Goal: Information Seeking & Learning: Learn about a topic

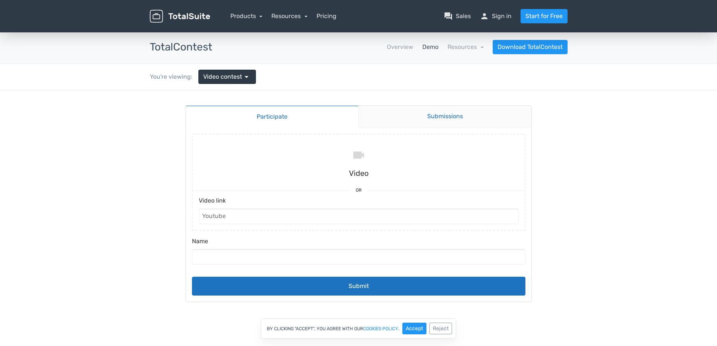
click at [444, 116] on link "Submissions" at bounding box center [445, 117] width 173 height 22
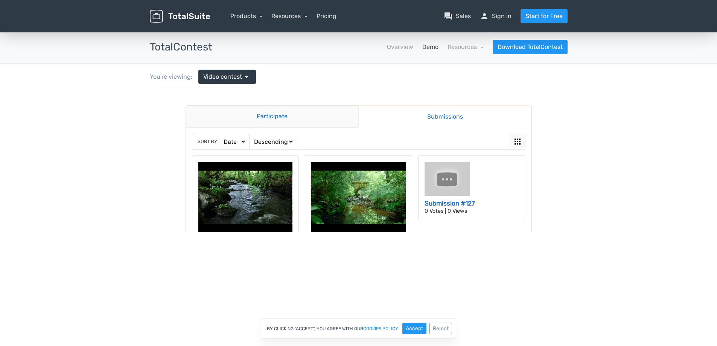
click at [264, 116] on link "Participate" at bounding box center [272, 117] width 173 height 22
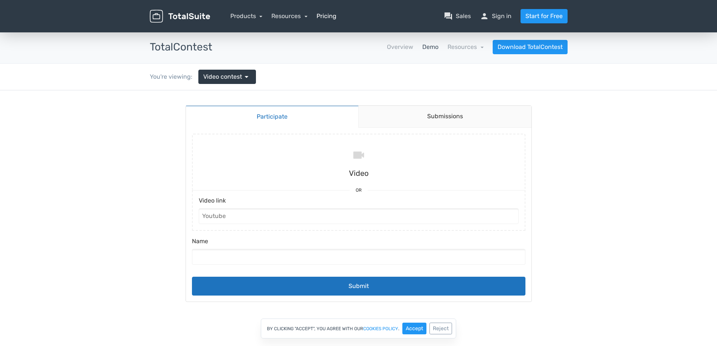
click at [326, 17] on link "Pricing" at bounding box center [327, 16] width 20 height 9
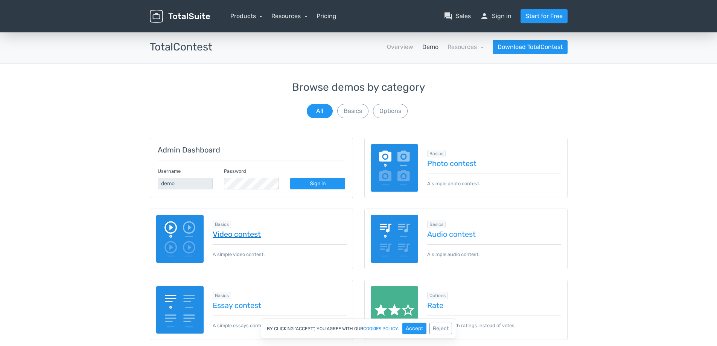
click at [230, 235] on link "Video contest" at bounding box center [280, 234] width 134 height 8
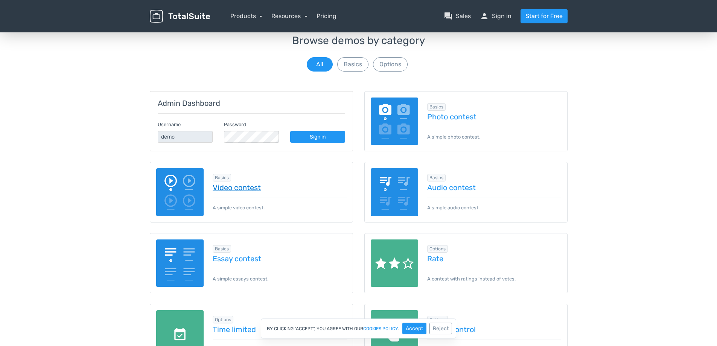
scroll to position [75, 0]
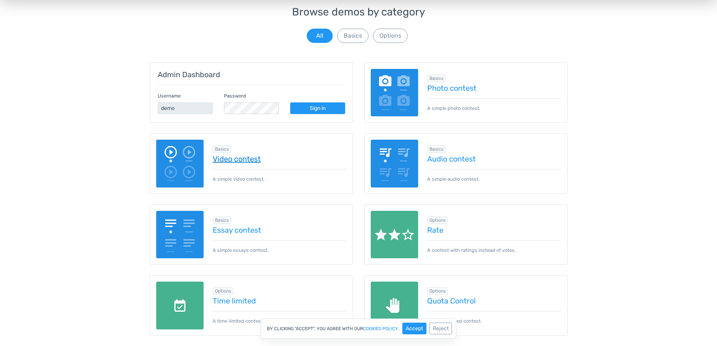
click at [236, 161] on link "Video contest" at bounding box center [280, 159] width 134 height 8
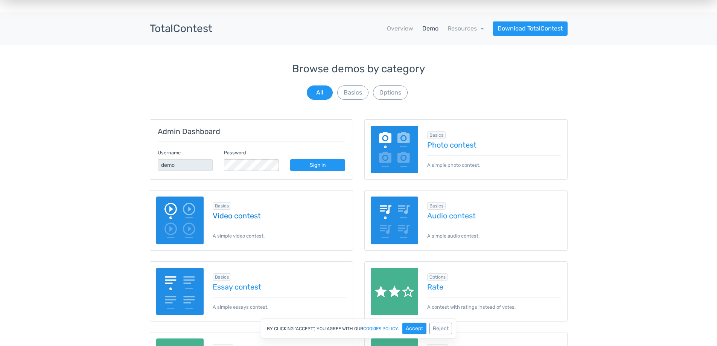
scroll to position [0, 0]
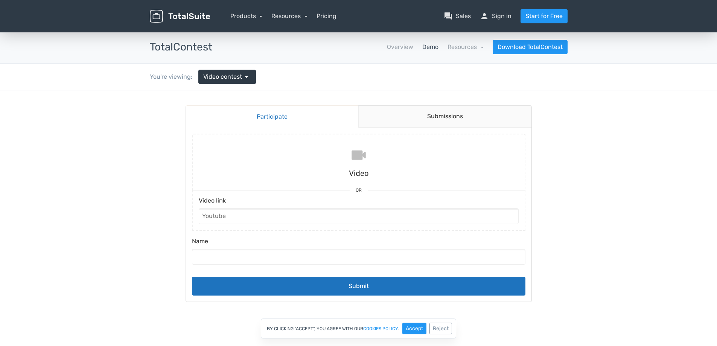
click at [360, 154] on input "file" at bounding box center [359, 162] width 340 height 56
click at [249, 214] on input "Video link" at bounding box center [359, 216] width 320 height 16
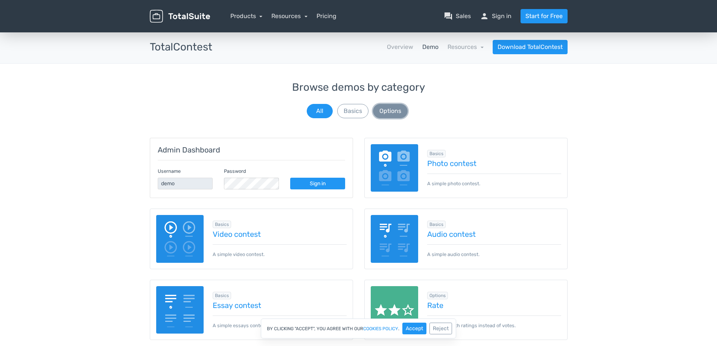
click at [391, 114] on button "Options" at bounding box center [390, 111] width 35 height 14
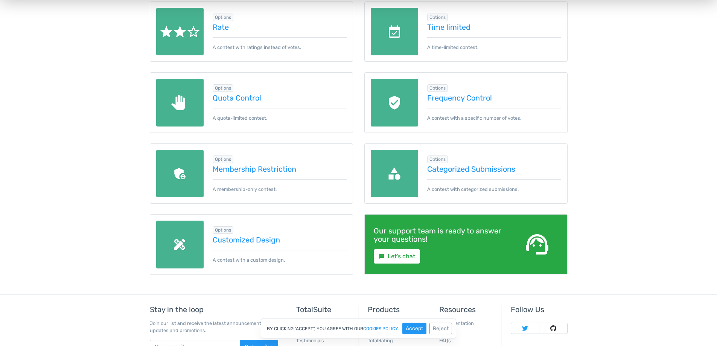
scroll to position [188, 0]
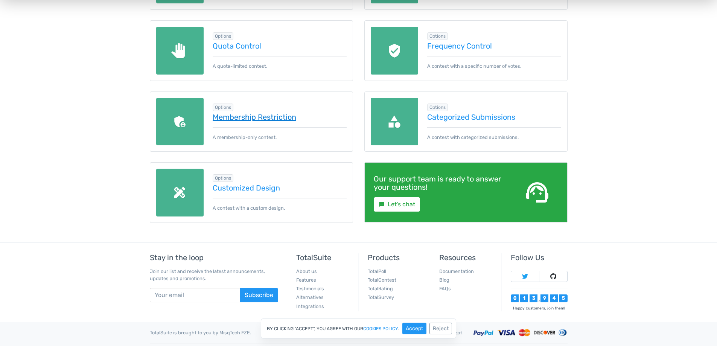
click at [271, 117] on link "Membership Restriction" at bounding box center [280, 117] width 134 height 8
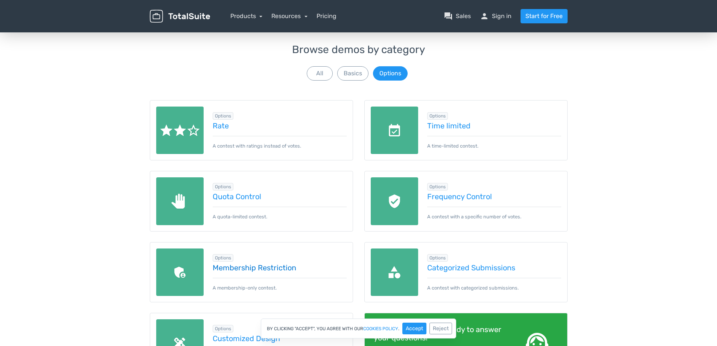
scroll to position [0, 0]
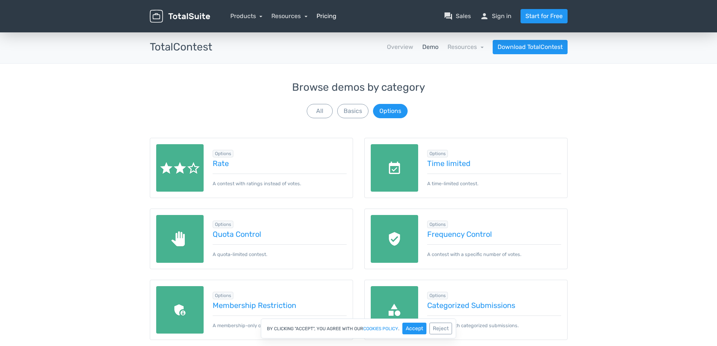
click at [329, 16] on link "Pricing" at bounding box center [327, 16] width 20 height 9
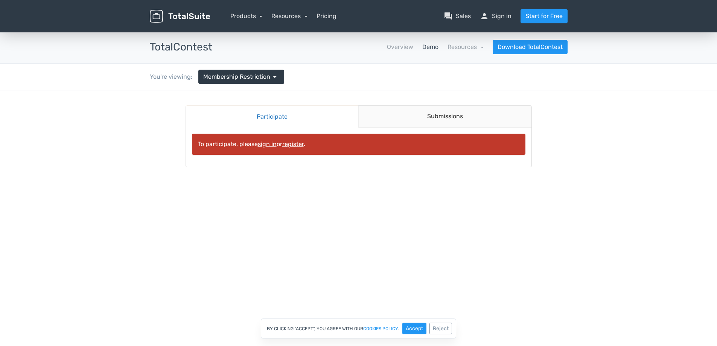
click at [296, 145] on link "register" at bounding box center [292, 143] width 21 height 7
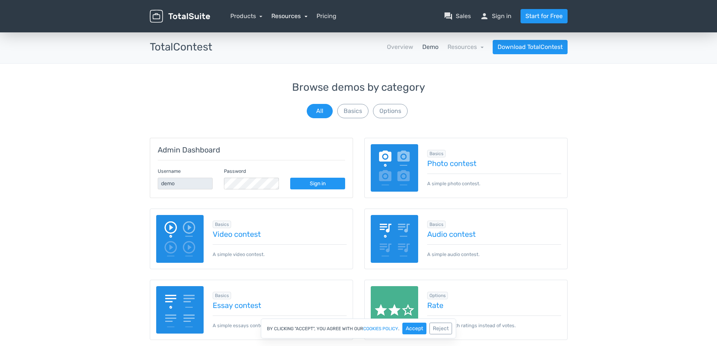
click at [302, 16] on link "Resources" at bounding box center [290, 15] width 36 height 7
click at [252, 15] on link "Products" at bounding box center [246, 15] width 32 height 7
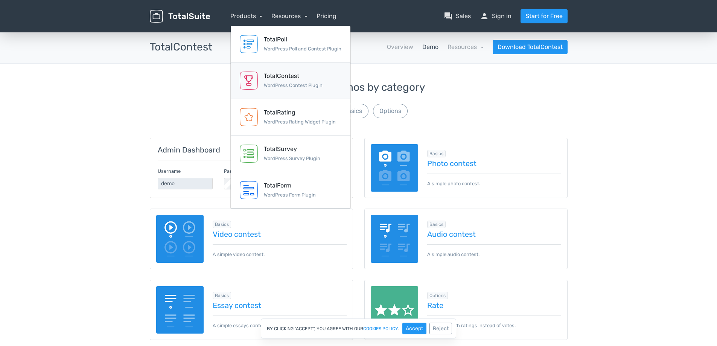
click at [261, 79] on link "TotalContest WordPress Contest Plugin" at bounding box center [291, 81] width 120 height 37
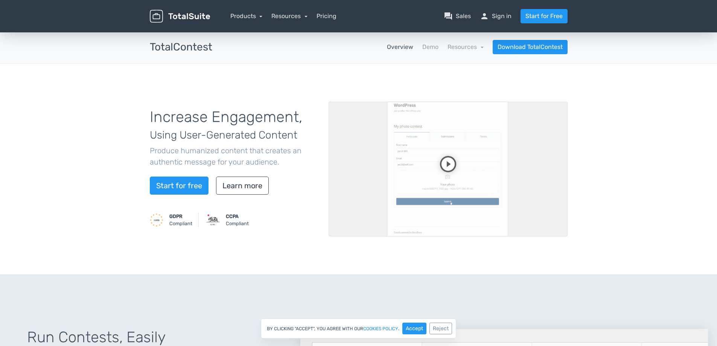
click at [450, 165] on video at bounding box center [448, 169] width 239 height 135
click at [304, 236] on div "Increase Engagement, Using User-Generated Content Produce humanized content tha…" at bounding box center [233, 169] width 179 height 139
click at [419, 144] on video at bounding box center [448, 169] width 239 height 135
click at [421, 115] on video at bounding box center [448, 169] width 239 height 135
drag, startPoint x: 421, startPoint y: 115, endPoint x: 310, endPoint y: 204, distance: 143.1
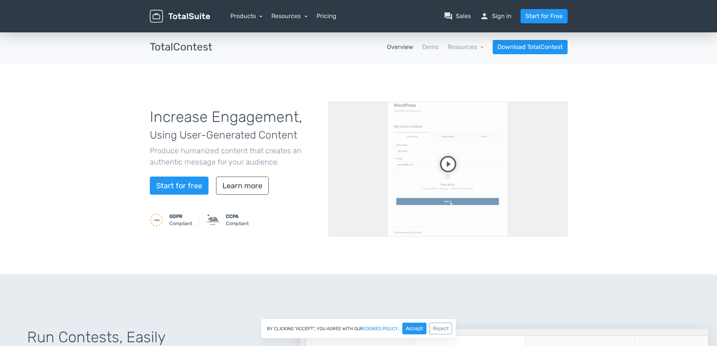
click at [310, 204] on div "Increase Engagement, Using User-Generated Content Produce humanized content tha…" at bounding box center [233, 169] width 179 height 139
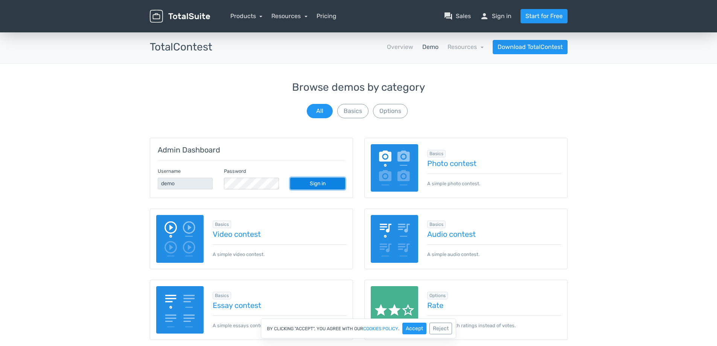
click at [315, 185] on link "Sign in" at bounding box center [317, 184] width 55 height 12
